Goal: Information Seeking & Learning: Learn about a topic

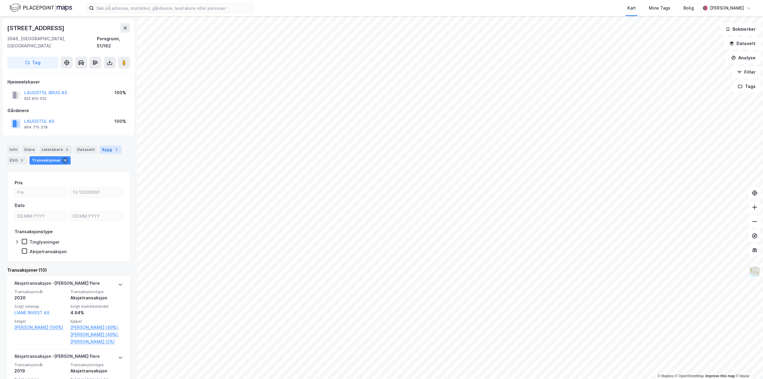
click at [100, 145] on div "Bygg 1" at bounding box center [111, 149] width 22 height 8
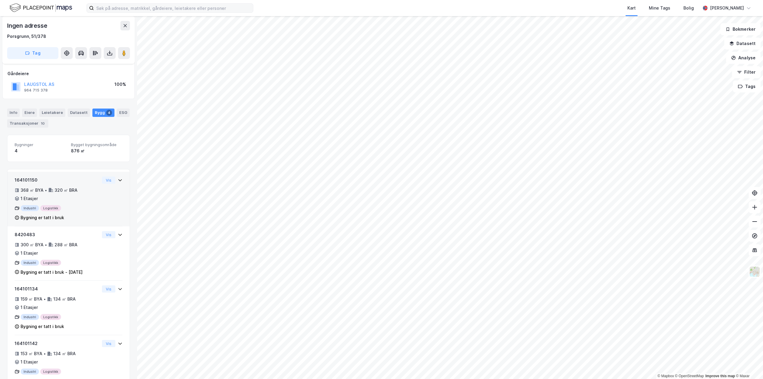
scroll to position [31, 0]
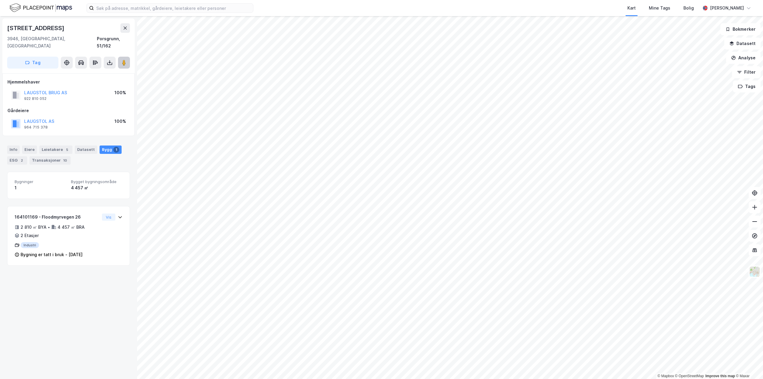
click at [127, 58] on button at bounding box center [124, 63] width 12 height 12
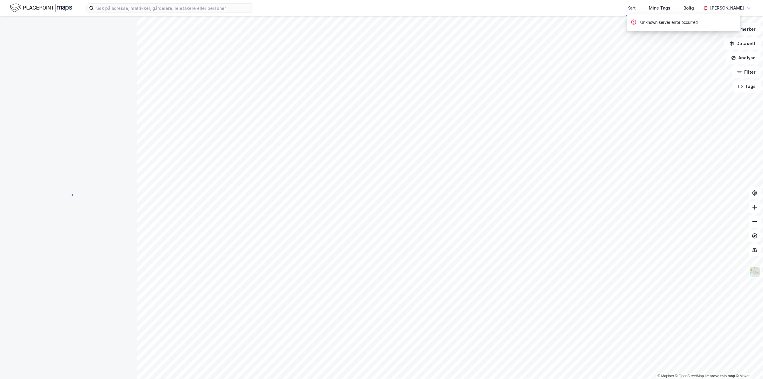
scroll to position [31, 0]
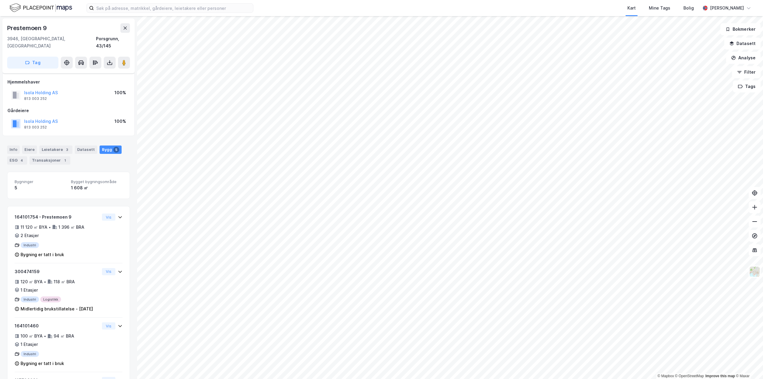
scroll to position [31, 0]
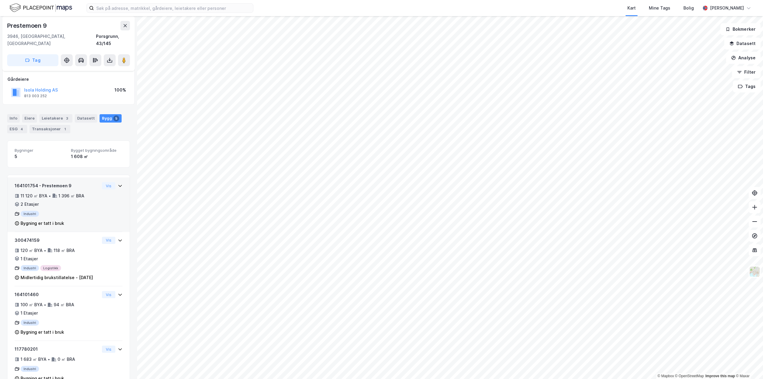
scroll to position [36, 0]
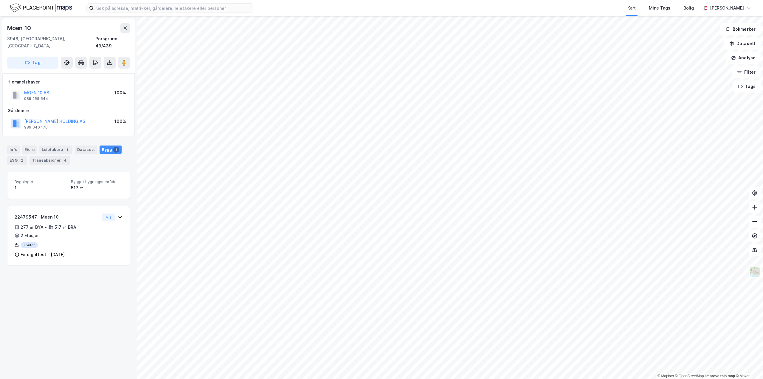
click at [63, 184] on div "1" at bounding box center [41, 187] width 52 height 7
click at [81, 184] on div "1 020 ㎡" at bounding box center [97, 187] width 52 height 7
click at [74, 184] on div "1 020 ㎡" at bounding box center [97, 187] width 52 height 7
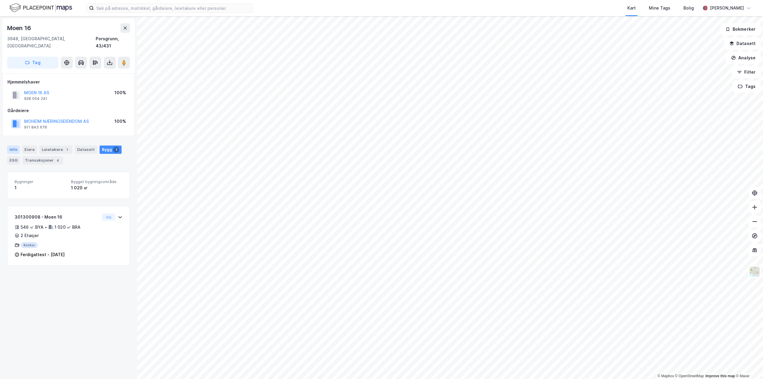
click at [14, 145] on div "Info" at bounding box center [13, 149] width 13 height 8
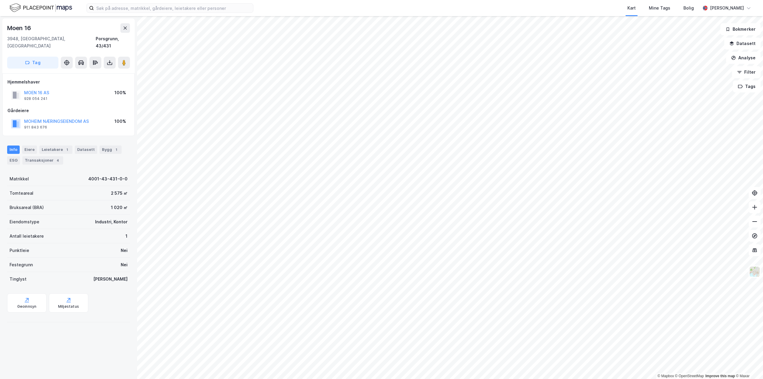
click at [113, 204] on div "1 020 ㎡" at bounding box center [119, 207] width 17 height 7
click at [113, 147] on div "1" at bounding box center [116, 150] width 6 height 6
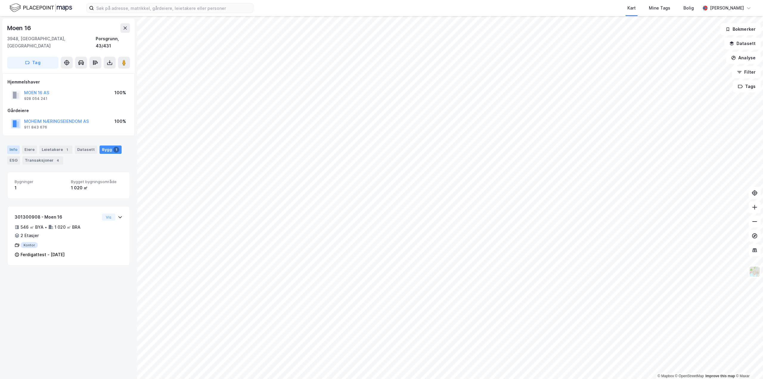
click at [13, 145] on div "Info" at bounding box center [13, 149] width 13 height 8
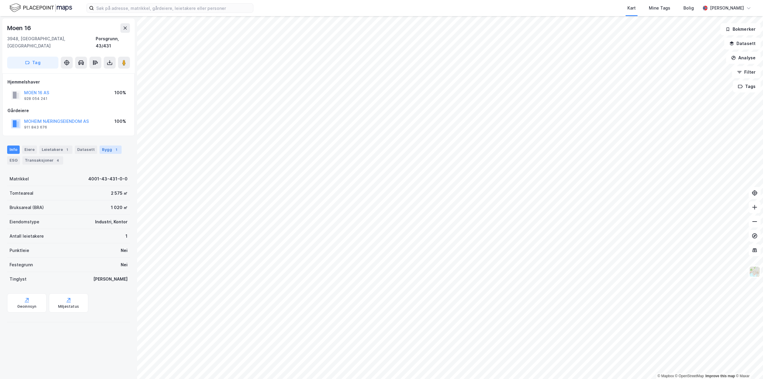
click at [113, 147] on div "1" at bounding box center [116, 150] width 6 height 6
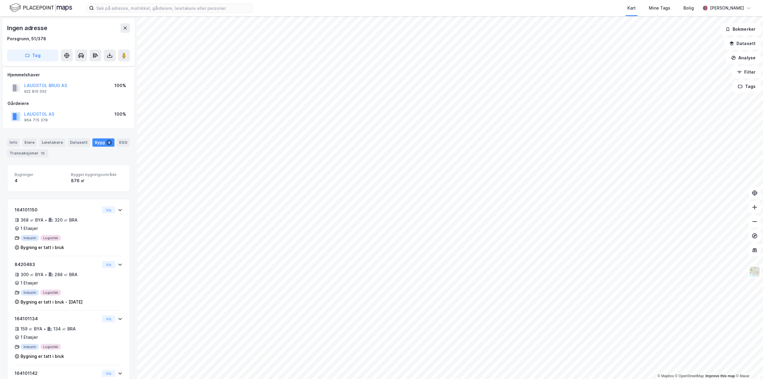
scroll to position [36, 0]
